Goal: Task Accomplishment & Management: Use online tool/utility

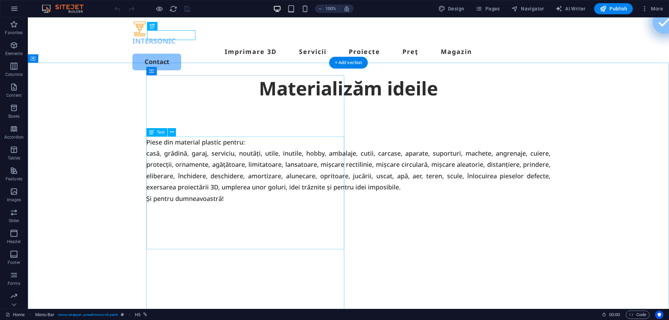
click at [250, 204] on div "Piese din material plastic pentru: casă, grădină, garaj, serviciu, noutăți, uti…" at bounding box center [348, 170] width 404 height 68
click at [245, 204] on div "Piese din material plastic pentru: casă, grădină, garaj, serviciu, noutăți, uti…" at bounding box center [348, 170] width 404 height 68
click at [246, 204] on div "Piese din material plastic pentru: casă, grădină, garaj, serviciu, noutăți, uti…" at bounding box center [348, 170] width 404 height 68
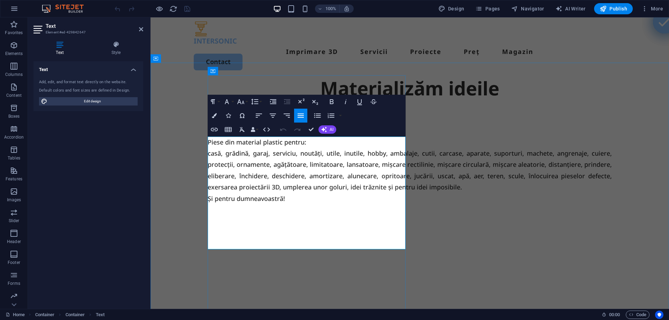
click at [306, 203] on span "Piese din material plastic pentru: casă, grădină, garaj, serviciu, noutăți, uti…" at bounding box center [410, 170] width 404 height 65
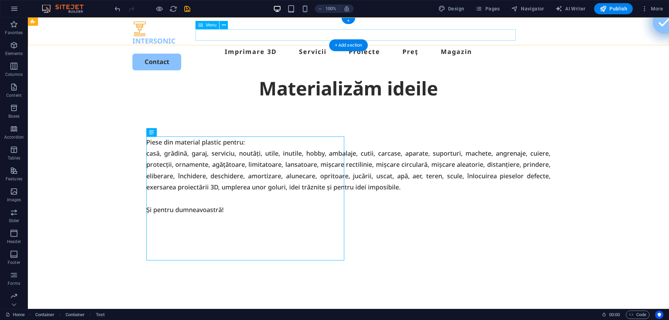
click at [464, 46] on nav "Imprimare 3D Servicii Proiecte Preț Magazin" at bounding box center [348, 51] width 432 height 11
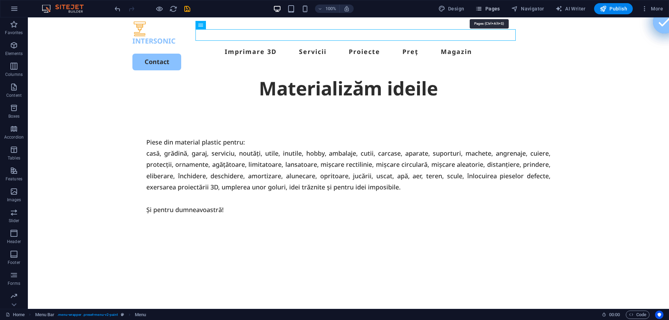
click at [494, 9] on span "Pages" at bounding box center [487, 8] width 24 height 7
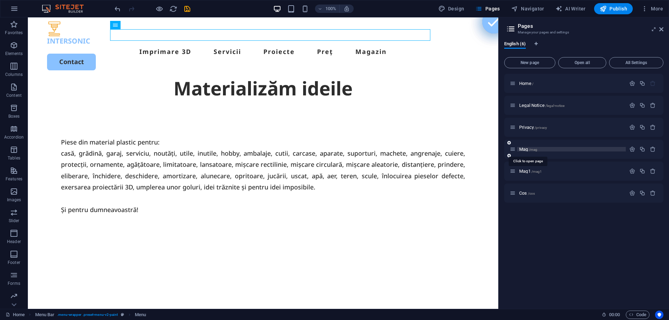
click at [533, 148] on span "/mag" at bounding box center [533, 150] width 9 height 4
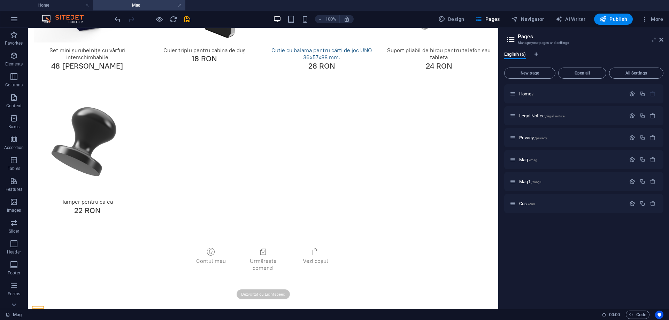
scroll to position [178, 0]
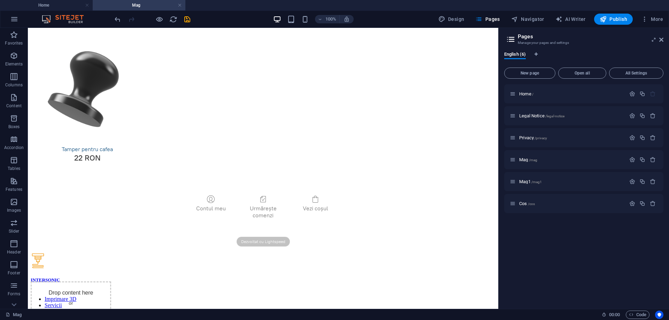
click at [78, 104] on img at bounding box center [87, 88] width 117 height 117
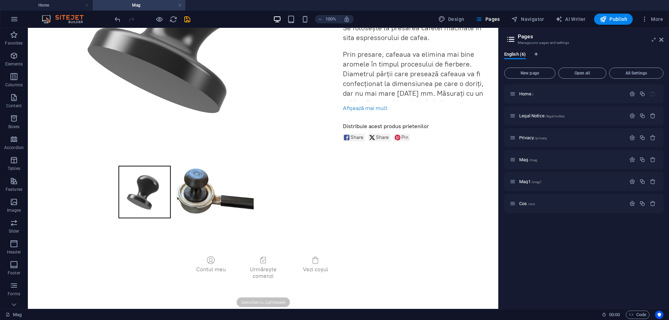
scroll to position [0, 0]
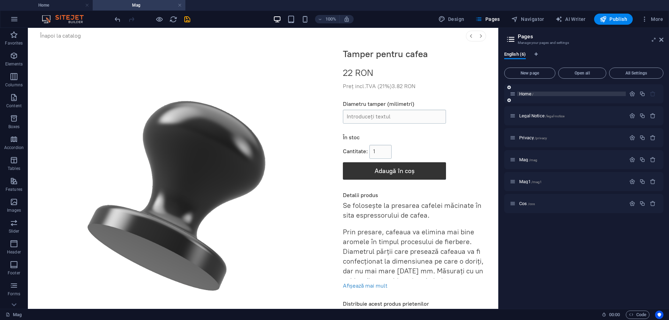
click at [525, 93] on span "Home /" at bounding box center [526, 93] width 14 height 5
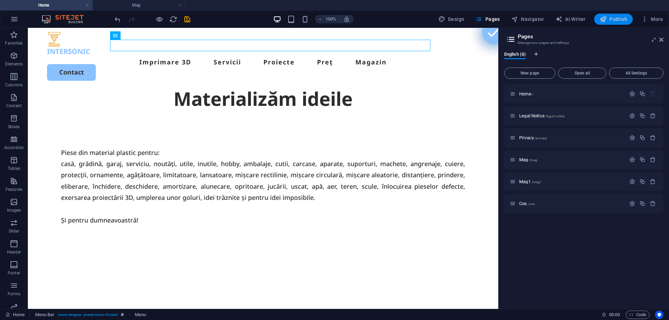
click at [610, 18] on span "Publish" at bounding box center [613, 19] width 28 height 7
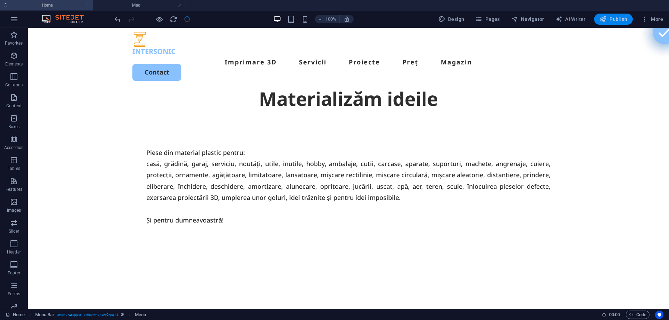
checkbox input "false"
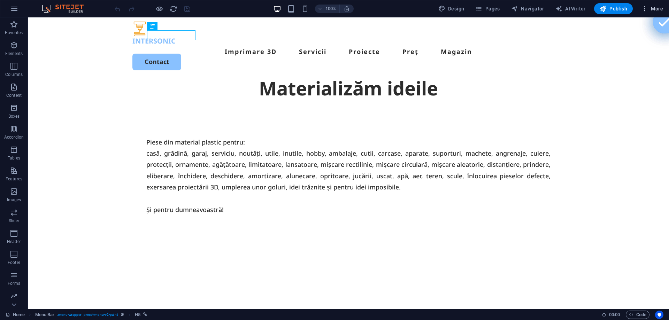
click at [656, 7] on span "More" at bounding box center [652, 8] width 22 height 7
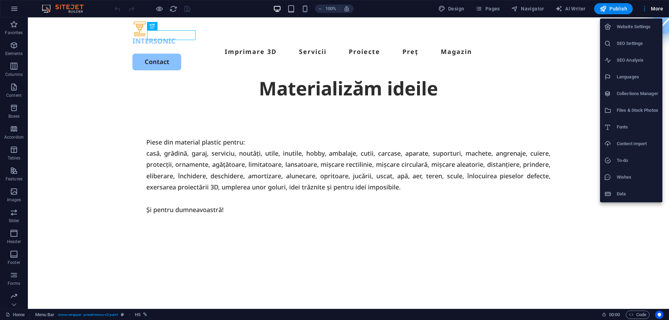
click at [67, 89] on div at bounding box center [334, 160] width 669 height 320
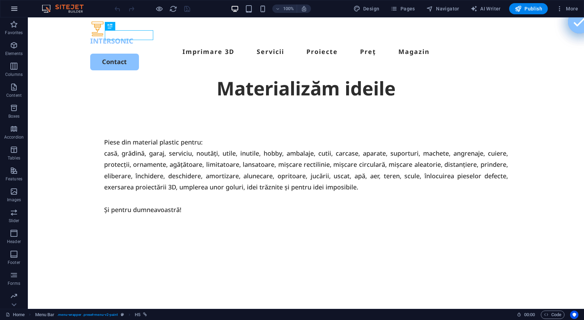
click at [17, 9] on icon "button" at bounding box center [14, 9] width 8 height 8
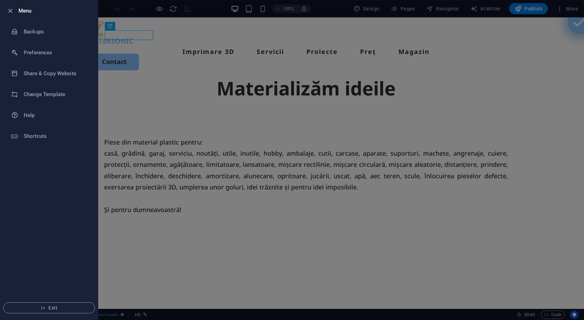
click at [168, 52] on div at bounding box center [292, 160] width 584 height 320
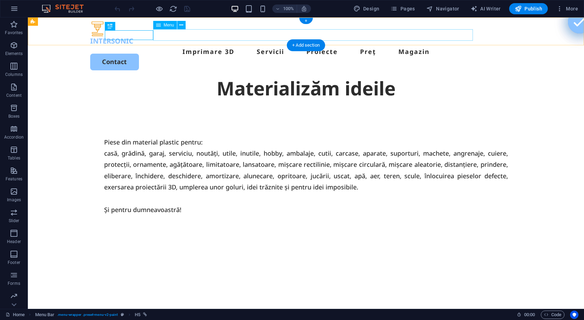
click at [417, 46] on nav "Imprimare 3D Servicii Proiecte Preț Magazin" at bounding box center [306, 51] width 432 height 11
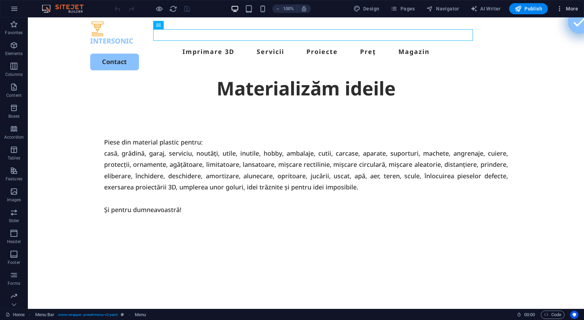
click at [566, 7] on span "More" at bounding box center [567, 8] width 22 height 7
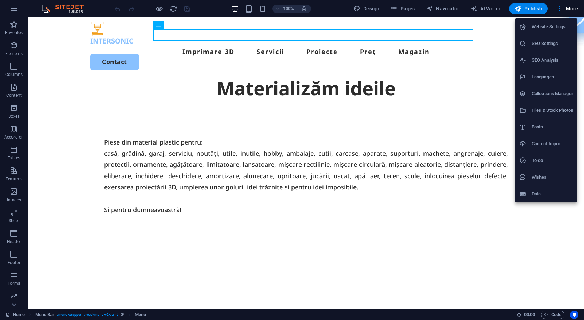
click at [62, 91] on div at bounding box center [292, 160] width 584 height 320
